Goal: Complete application form

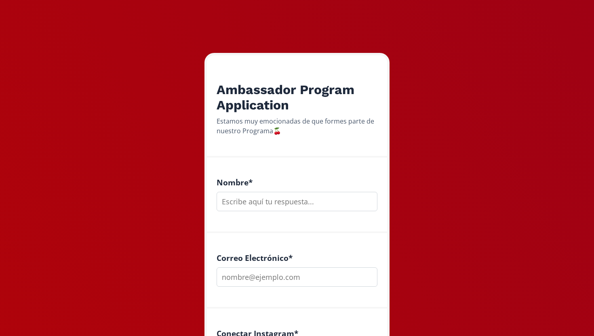
scroll to position [82, 0]
click at [276, 201] on input "text" at bounding box center [296, 200] width 161 height 19
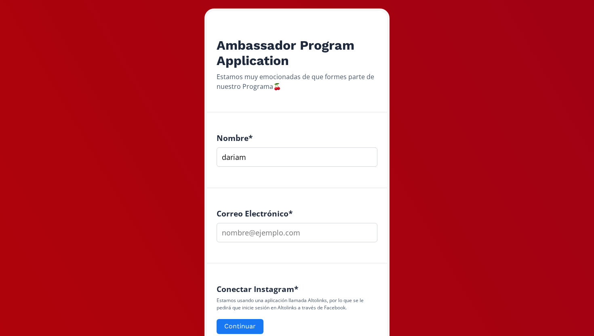
scroll to position [128, 0]
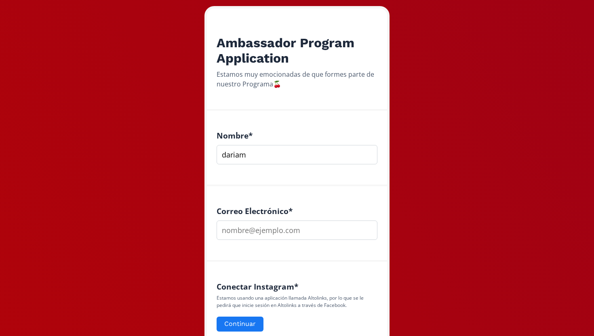
type input "dariam"
click at [275, 235] on input "email" at bounding box center [296, 229] width 161 height 19
type input "da"
click at [280, 162] on input "dariam" at bounding box center [296, 154] width 161 height 19
type input "[PERSON_NAME]"
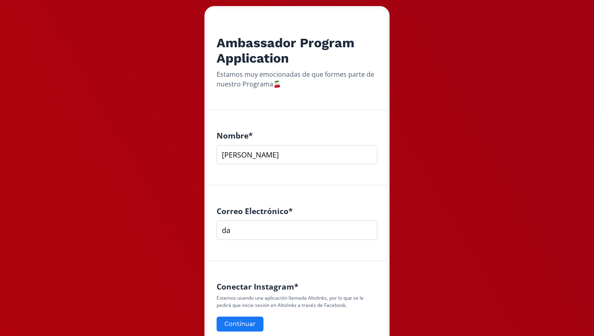
click at [275, 236] on input "da" at bounding box center [296, 229] width 161 height 19
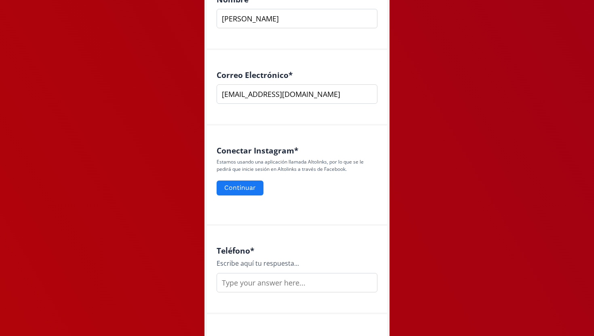
scroll to position [275, 0]
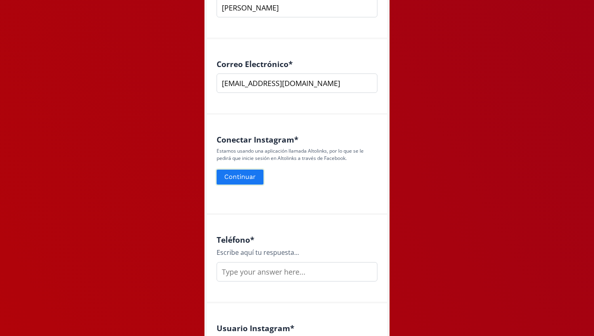
type input "[EMAIL_ADDRESS][DOMAIN_NAME]"
click at [250, 178] on button "Continuar" at bounding box center [239, 176] width 49 height 17
